Goal: Browse casually

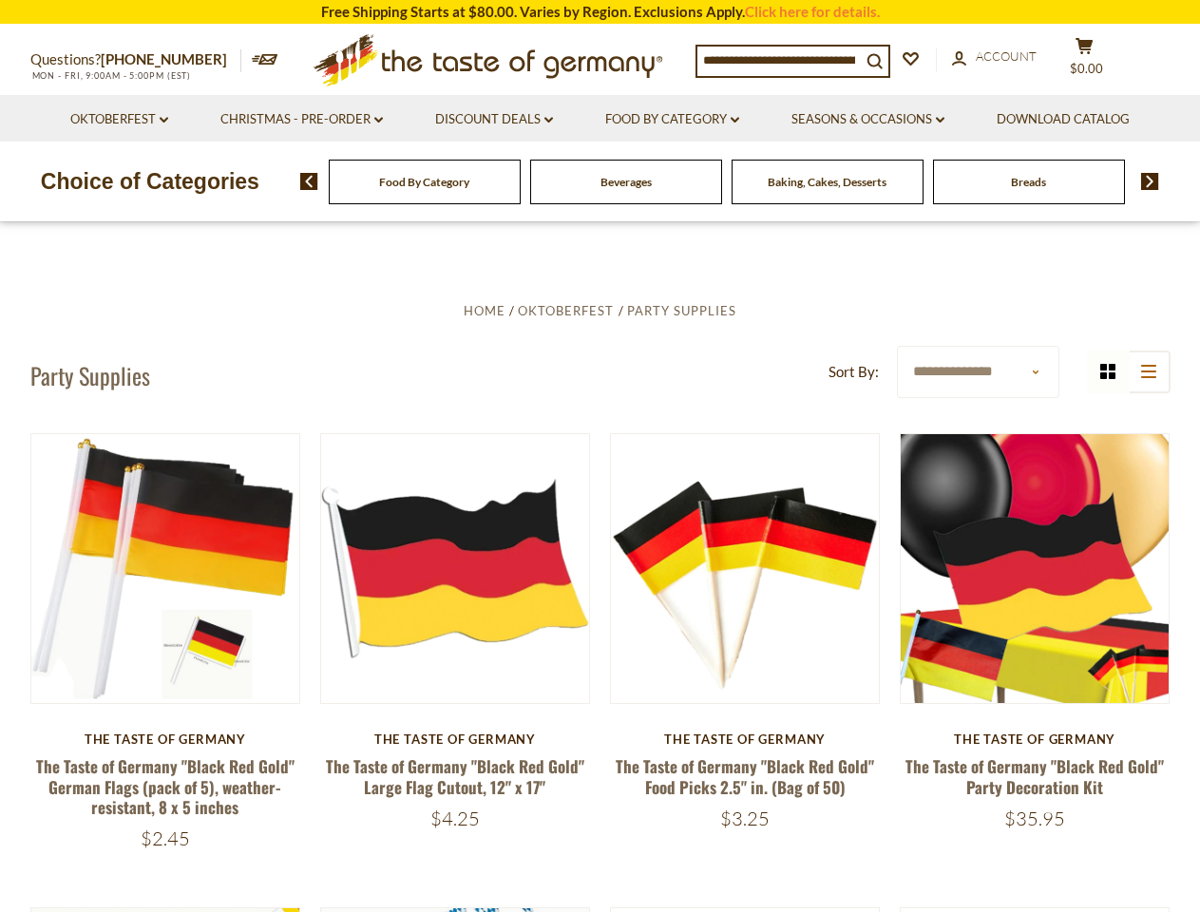
click at [784, 59] on input at bounding box center [778, 60] width 163 height 27
click at [1097, 61] on span "$0.00" at bounding box center [1086, 68] width 33 height 15
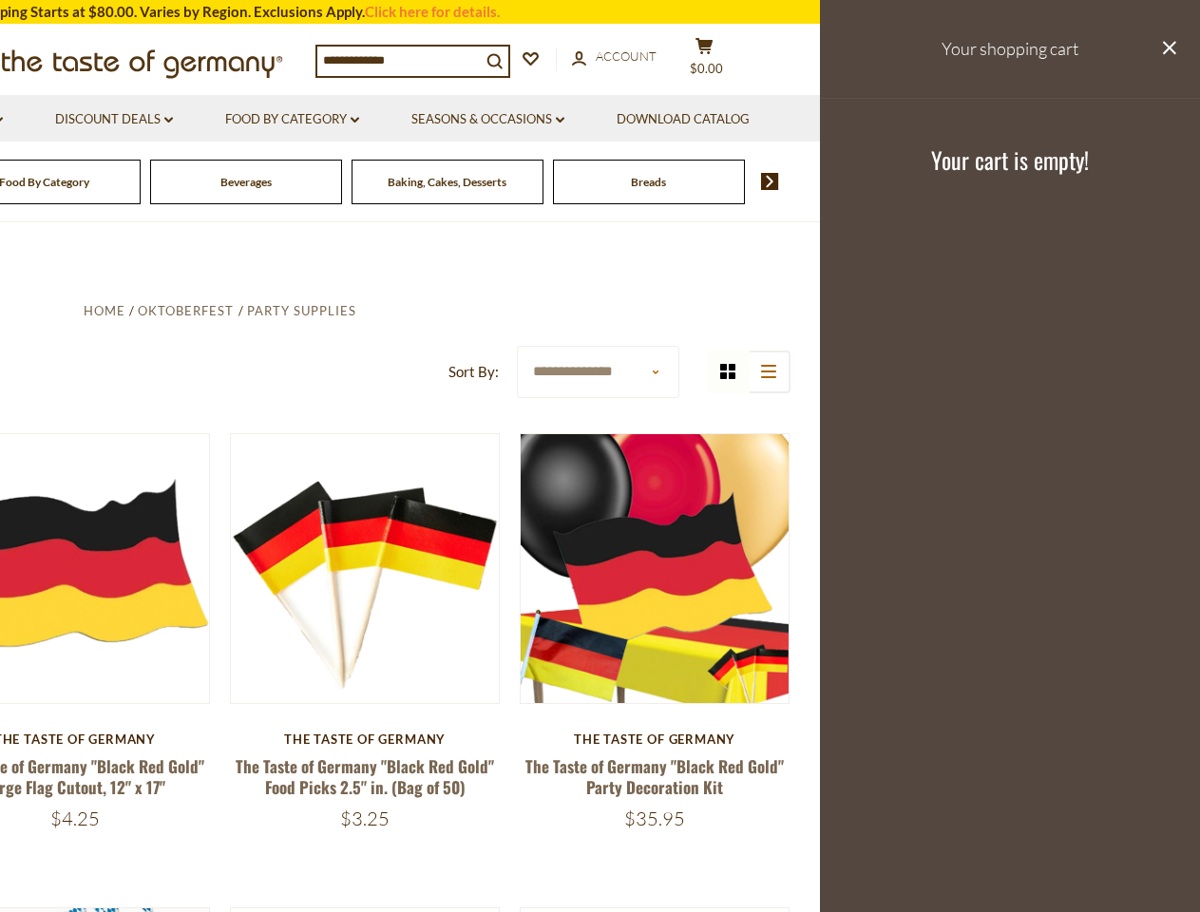
click at [493, 120] on link "Seasons & Occasions dropdown_arrow" at bounding box center [487, 119] width 153 height 21
click at [674, 120] on link "Download Catalog" at bounding box center [683, 119] width 133 height 21
click at [871, 120] on footer "Your cart is empty!" at bounding box center [1010, 159] width 380 height 123
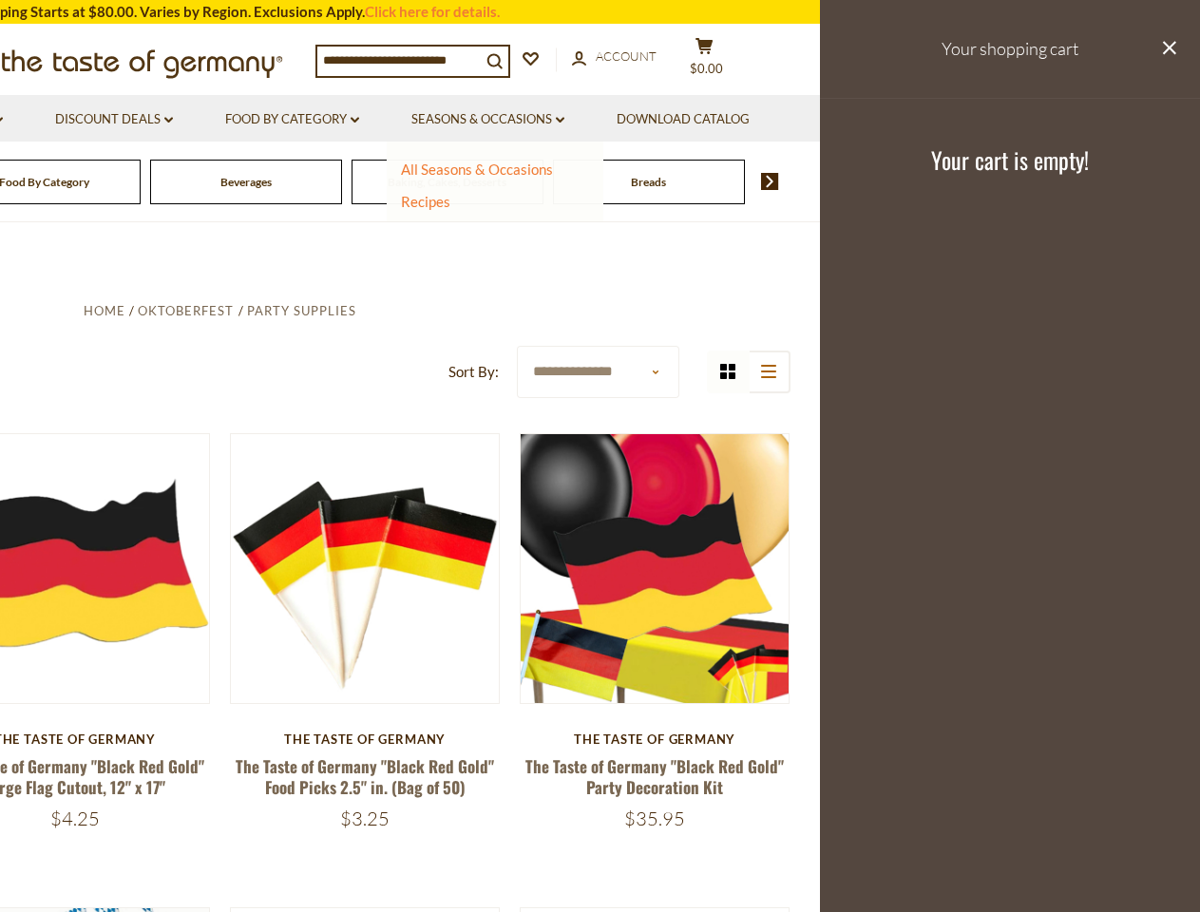
click at [141, 181] on div "Breads" at bounding box center [45, 182] width 192 height 45
click at [141, 181] on div "Beverages" at bounding box center [45, 182] width 192 height 45
